Goal: Task Accomplishment & Management: Manage account settings

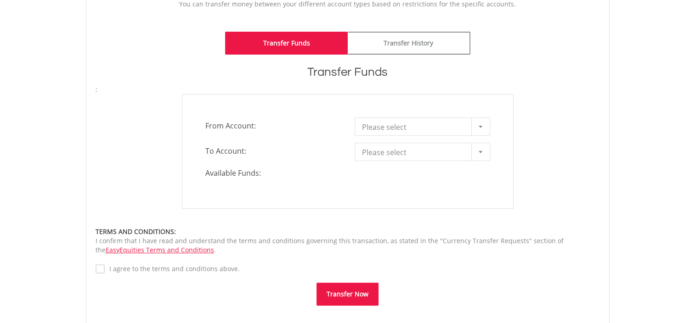
scroll to position [228, 0]
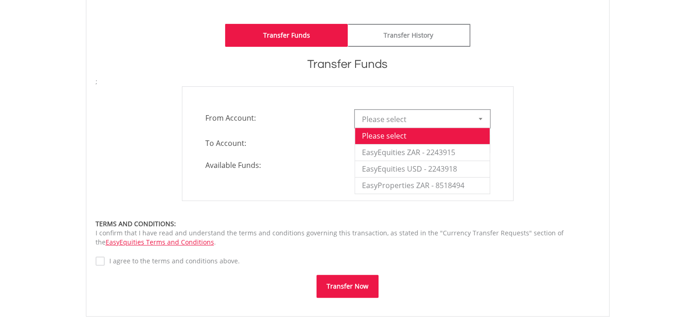
click at [480, 113] on div at bounding box center [480, 118] width 18 height 17
click at [442, 153] on li "EasyEquities ZAR - 2243915" at bounding box center [422, 152] width 135 height 17
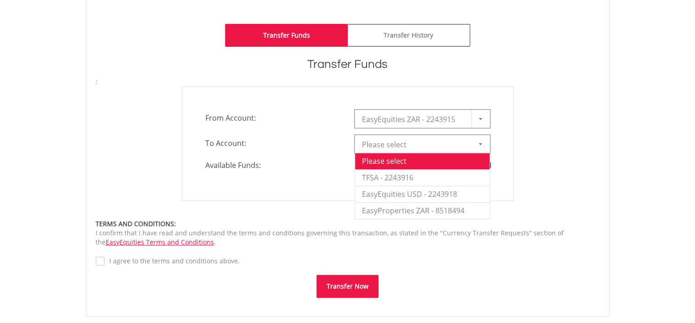
click at [480, 144] on b at bounding box center [481, 144] width 4 height 2
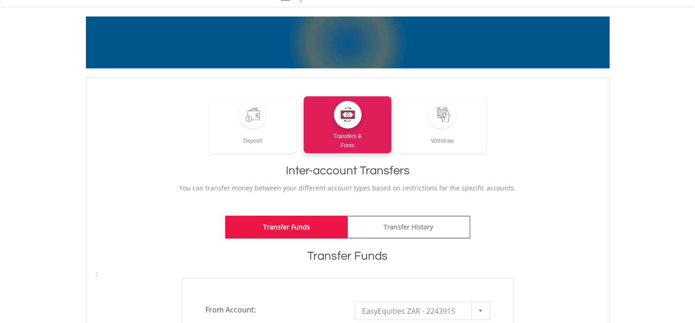
scroll to position [35, 0]
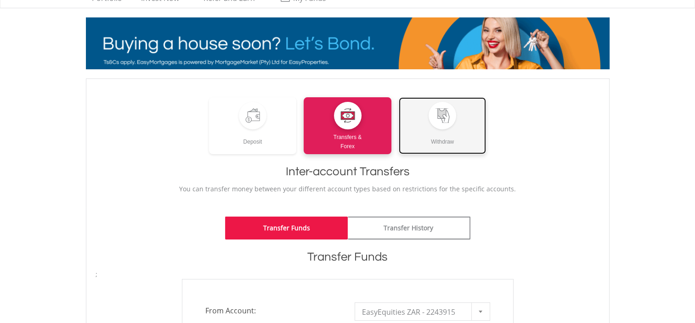
click at [448, 133] on div "Withdraw" at bounding box center [443, 138] width 88 height 17
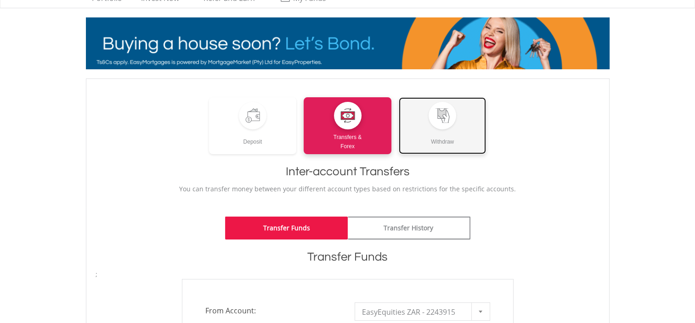
click at [448, 133] on div "Withdraw" at bounding box center [443, 138] width 88 height 17
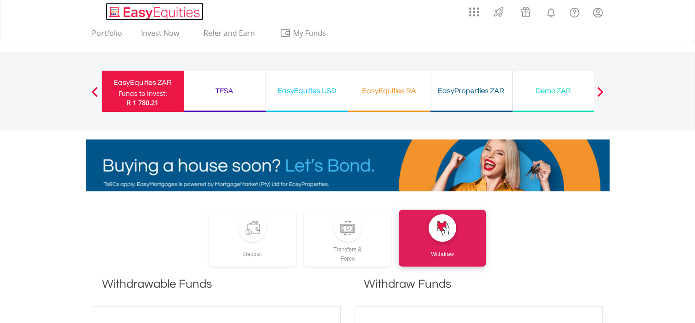
click at [116, 12] on img "Home page" at bounding box center [155, 13] width 96 height 15
